Goal: Transaction & Acquisition: Subscribe to service/newsletter

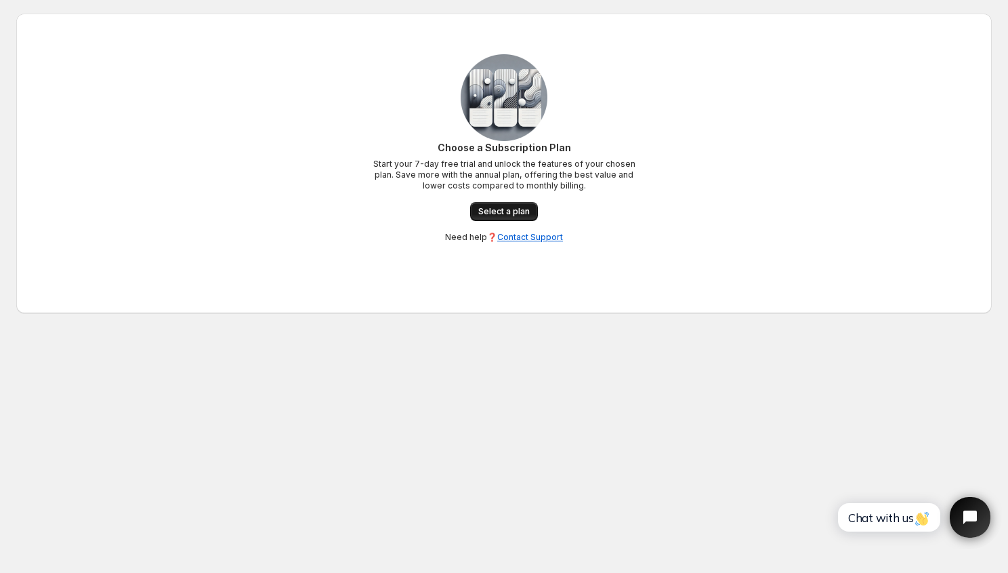
click at [500, 208] on span "Select a plan" at bounding box center [504, 211] width 52 height 11
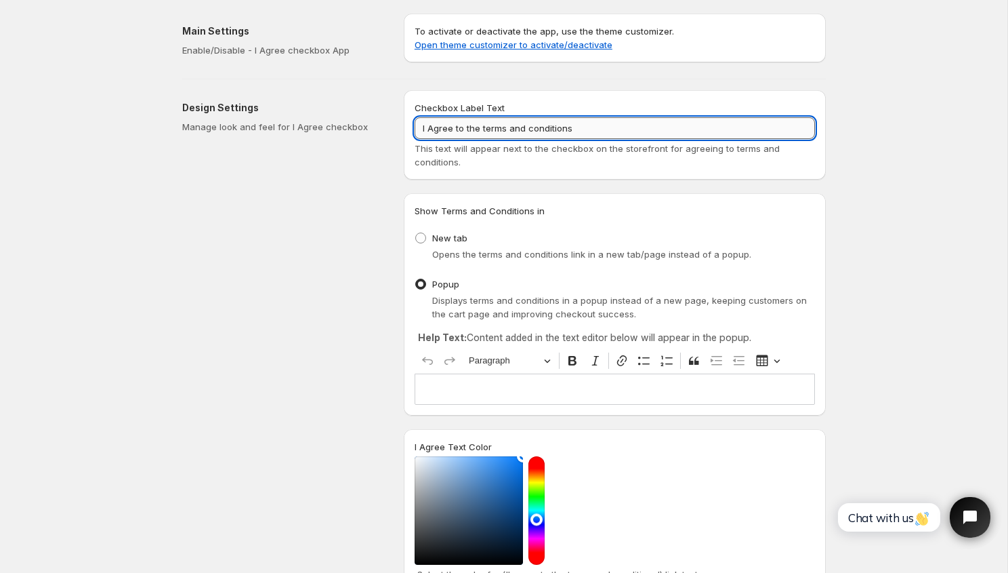
click at [556, 132] on input "I Agree to the terms and conditions" at bounding box center [615, 128] width 401 height 22
click at [587, 129] on input "I Agree to the terms and conditions" at bounding box center [615, 128] width 401 height 22
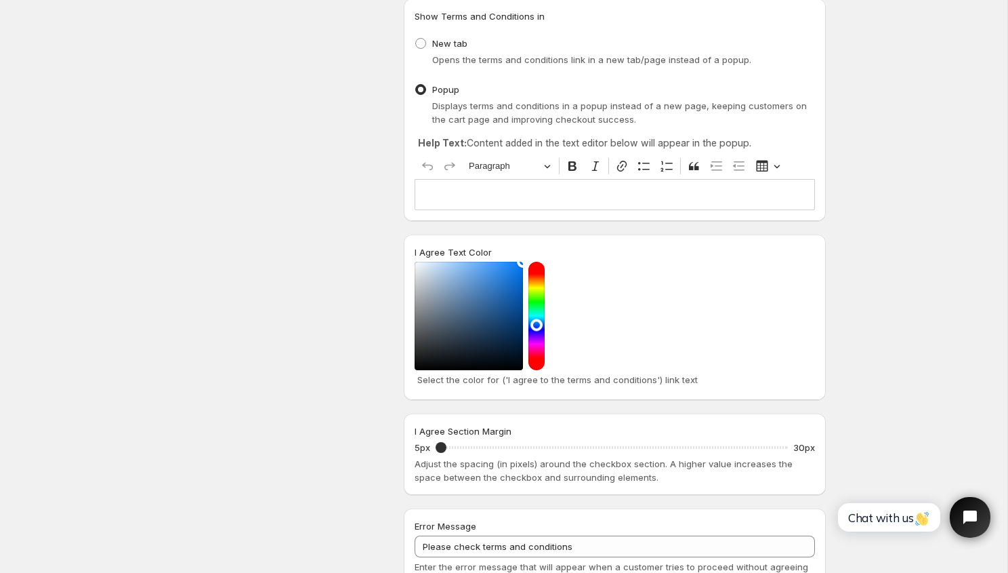
scroll to position [211, 0]
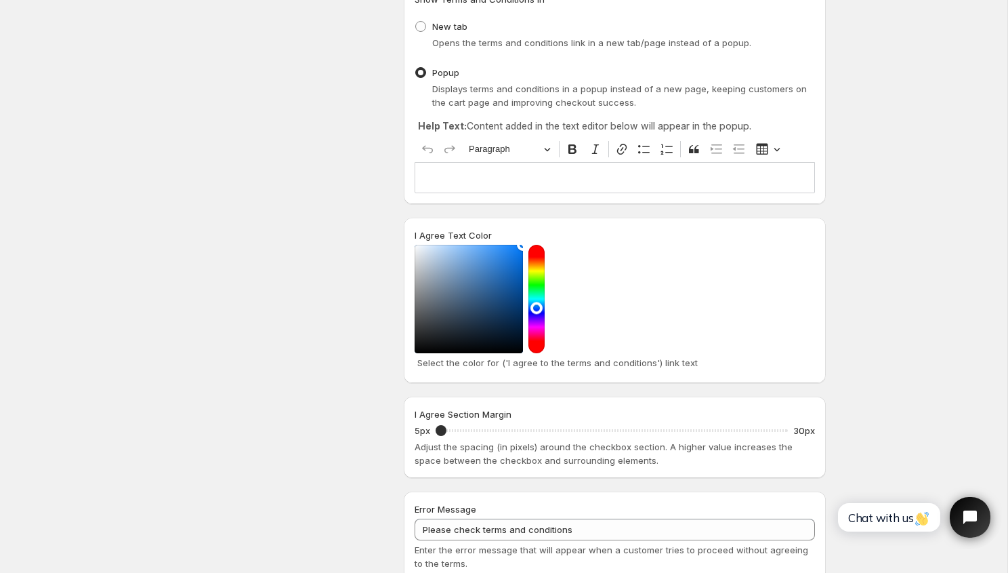
click at [514, 190] on div "Editor editing area: main. Press ⌥0 for help." at bounding box center [615, 177] width 401 height 30
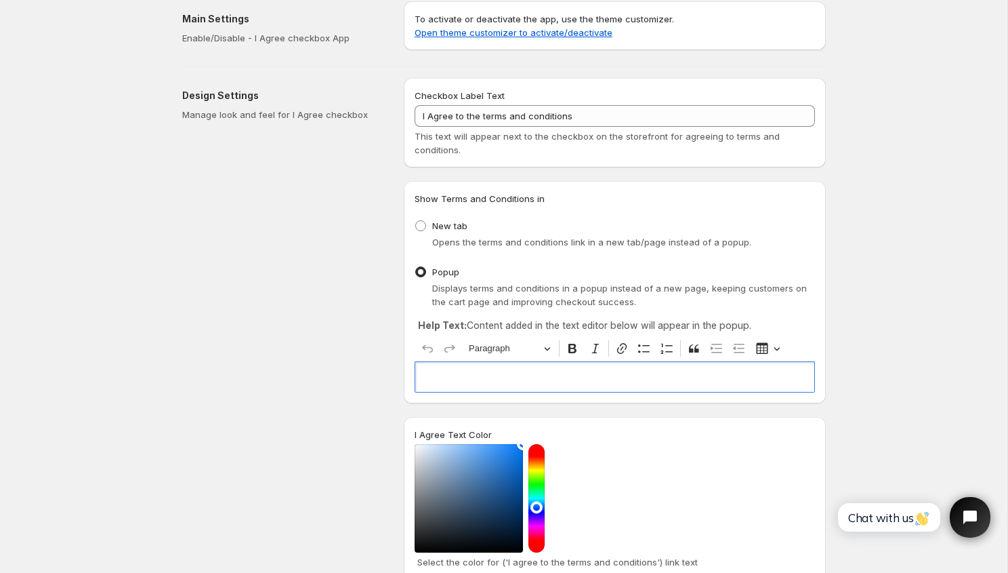
scroll to position [0, 0]
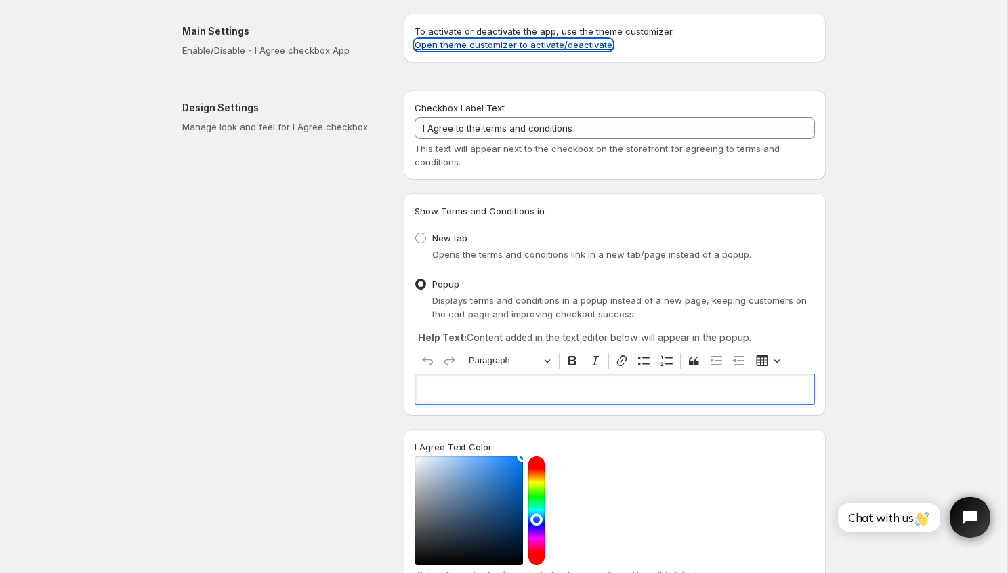
click at [533, 47] on link "Open theme customizer to activate/deactivate" at bounding box center [514, 44] width 198 height 11
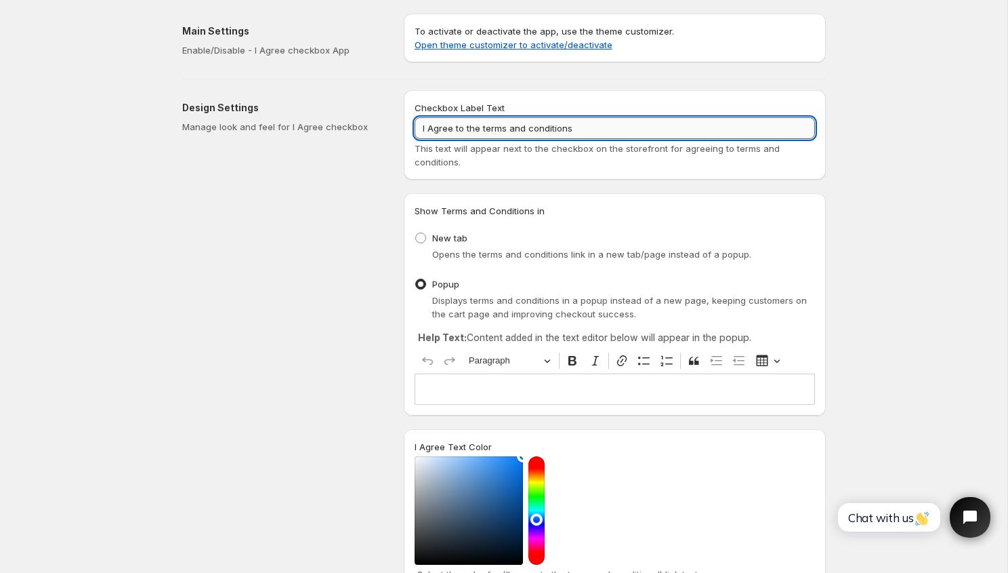
click at [520, 129] on input "I Agree to the terms and conditions" at bounding box center [615, 128] width 401 height 22
type input "Ik ga akkoord met de algemene voorwaarden"
click at [631, 201] on div "Show Terms and Conditions in New tab Opens the terms and conditions link in a n…" at bounding box center [615, 304] width 422 height 222
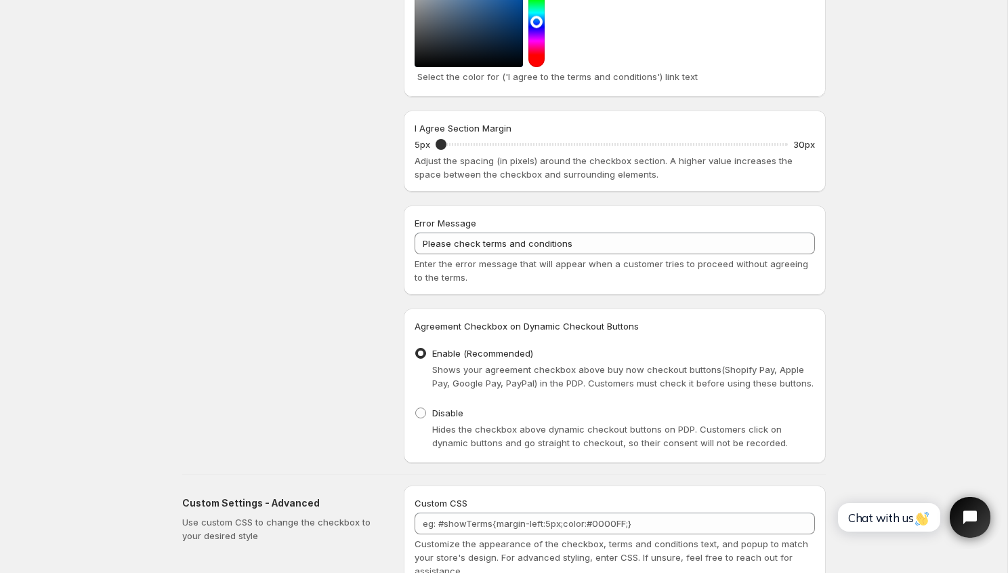
scroll to position [579, 0]
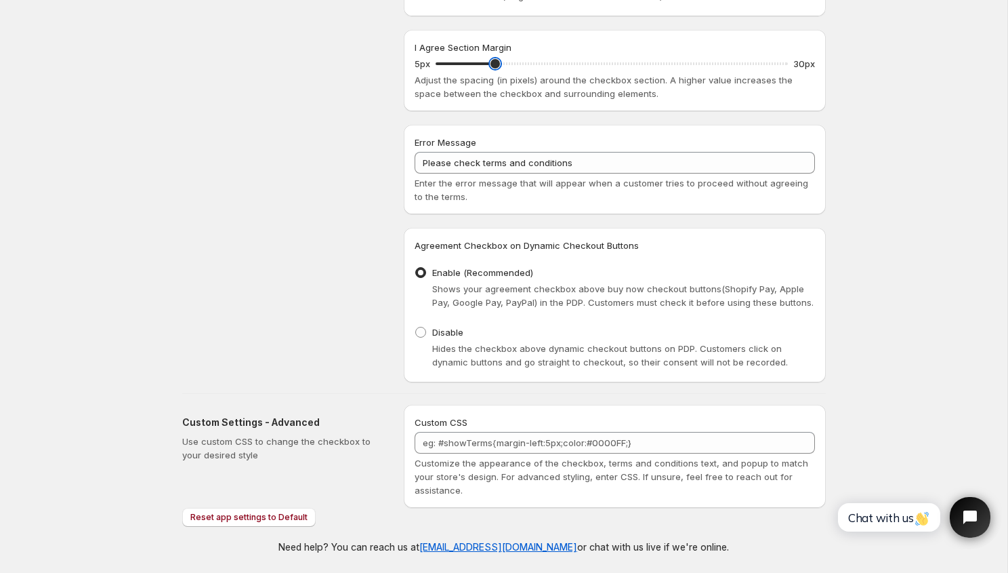
drag, startPoint x: 437, startPoint y: 65, endPoint x: 495, endPoint y: 66, distance: 57.6
type input "9"
click at [495, 66] on input "I Agree Section Margin" at bounding box center [612, 63] width 352 height 19
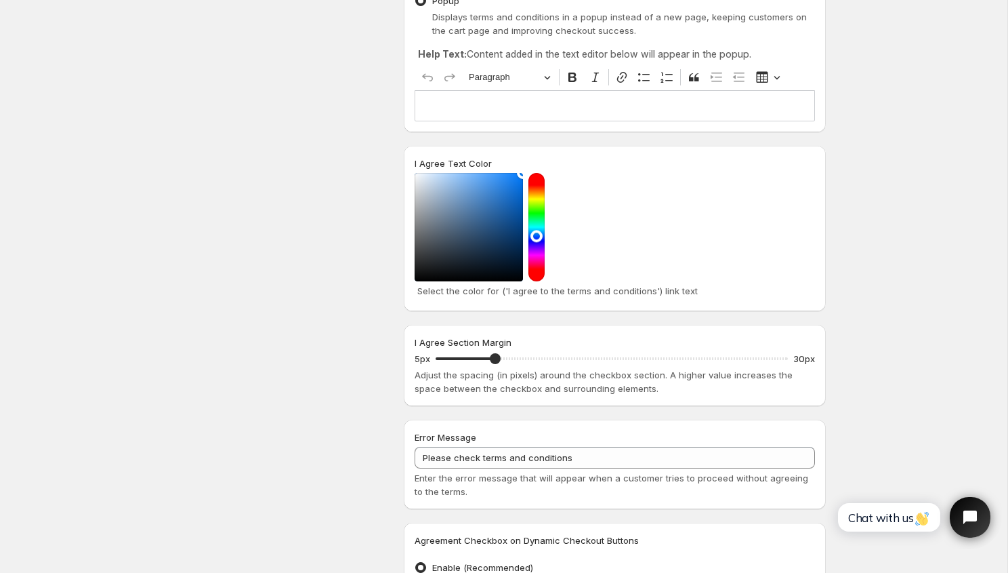
scroll to position [0, 0]
